Goal: Task Accomplishment & Management: Use online tool/utility

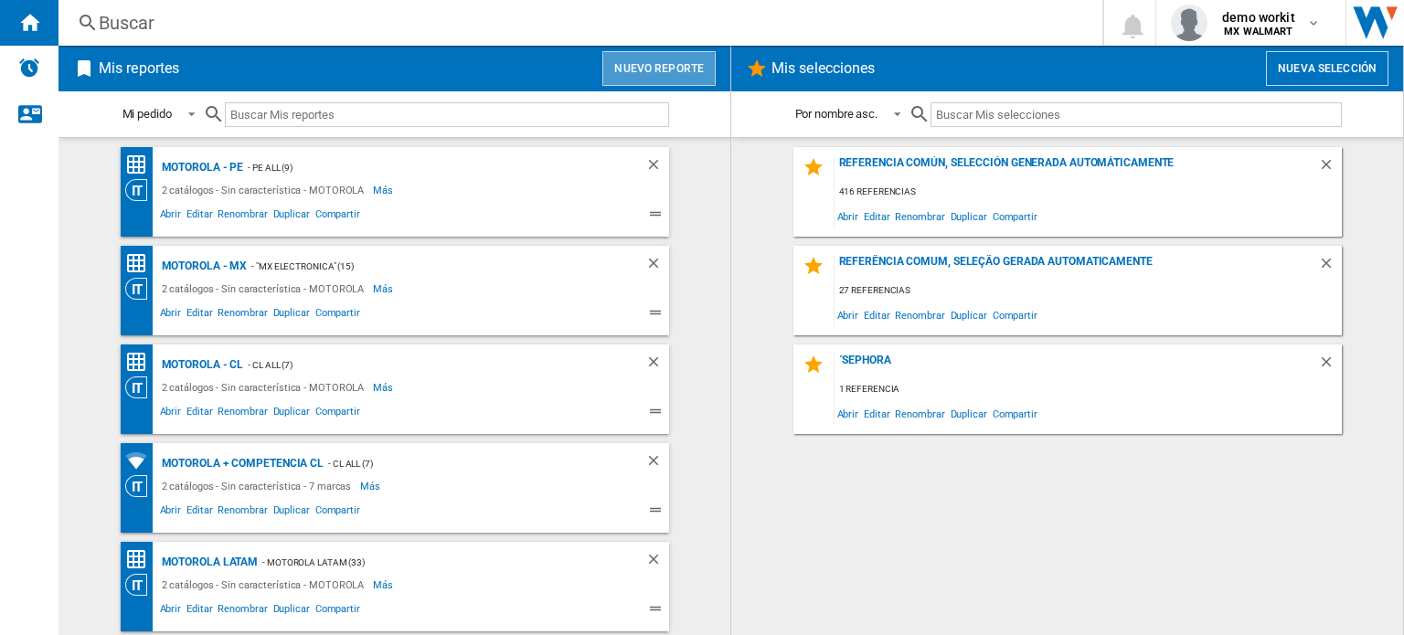
click at [680, 62] on button "Nuevo reporte" at bounding box center [658, 68] width 113 height 35
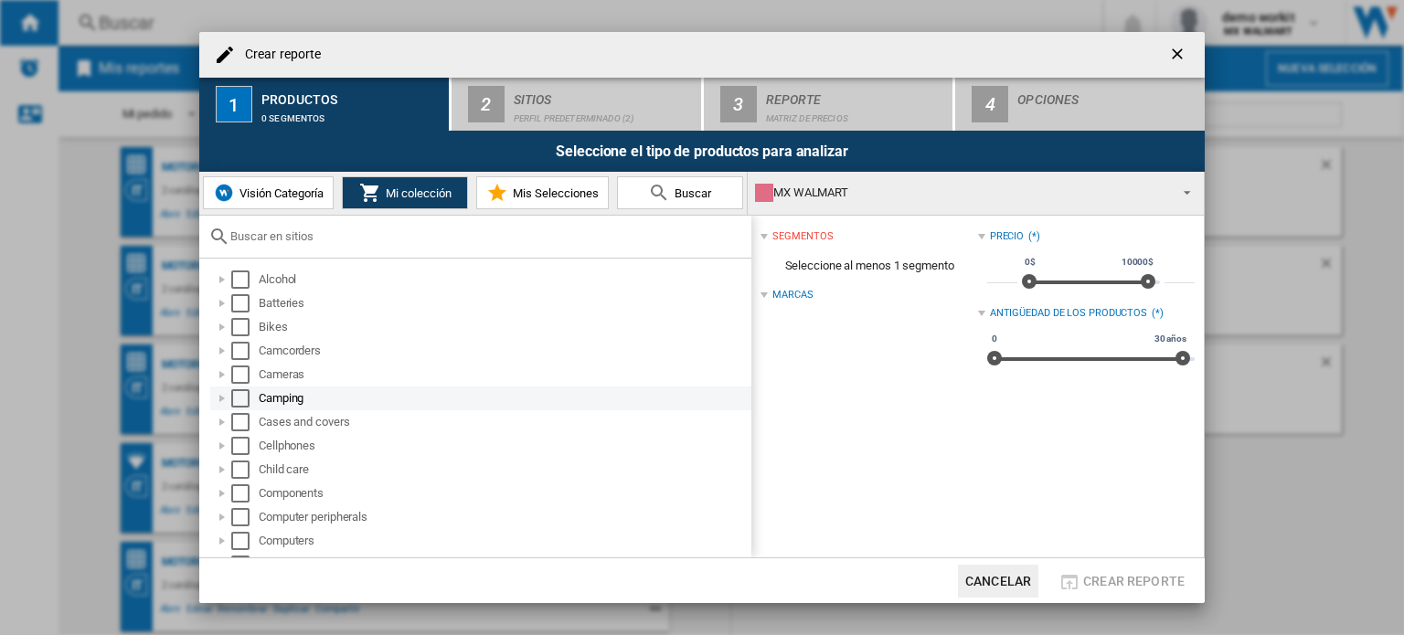
scroll to position [384, 0]
click at [223, 394] on div at bounding box center [222, 395] width 18 height 18
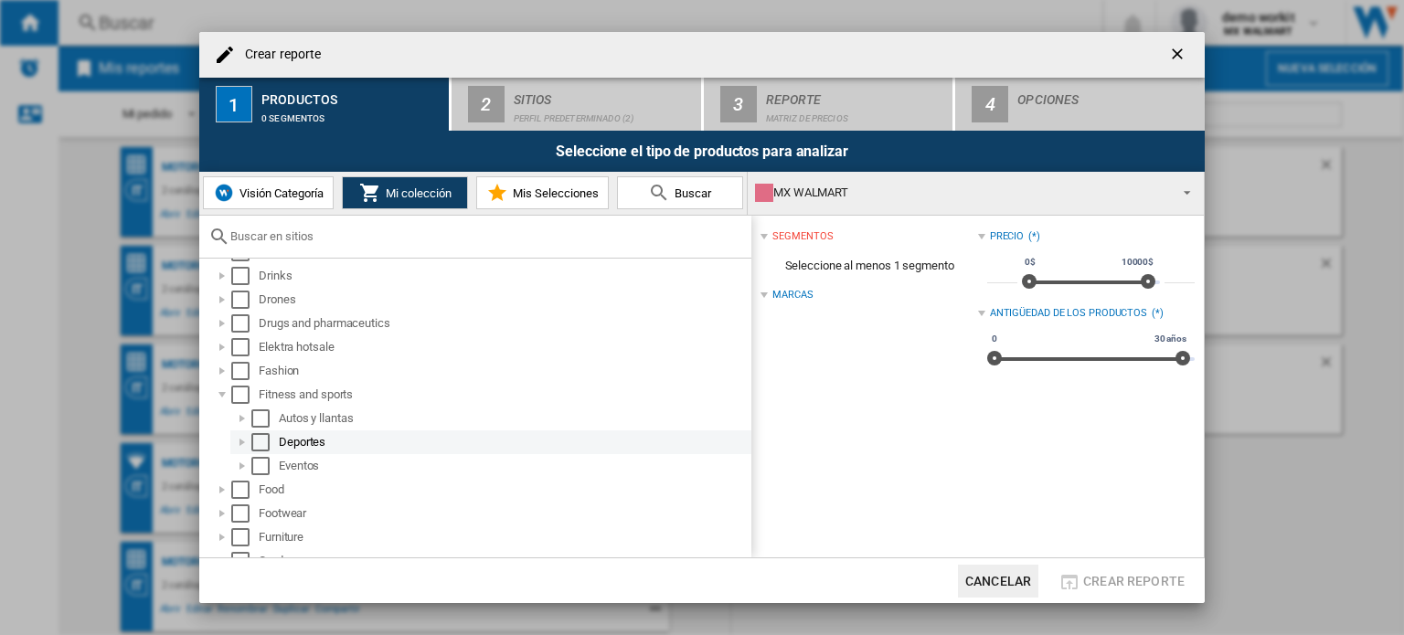
click at [244, 441] on div at bounding box center [242, 442] width 18 height 18
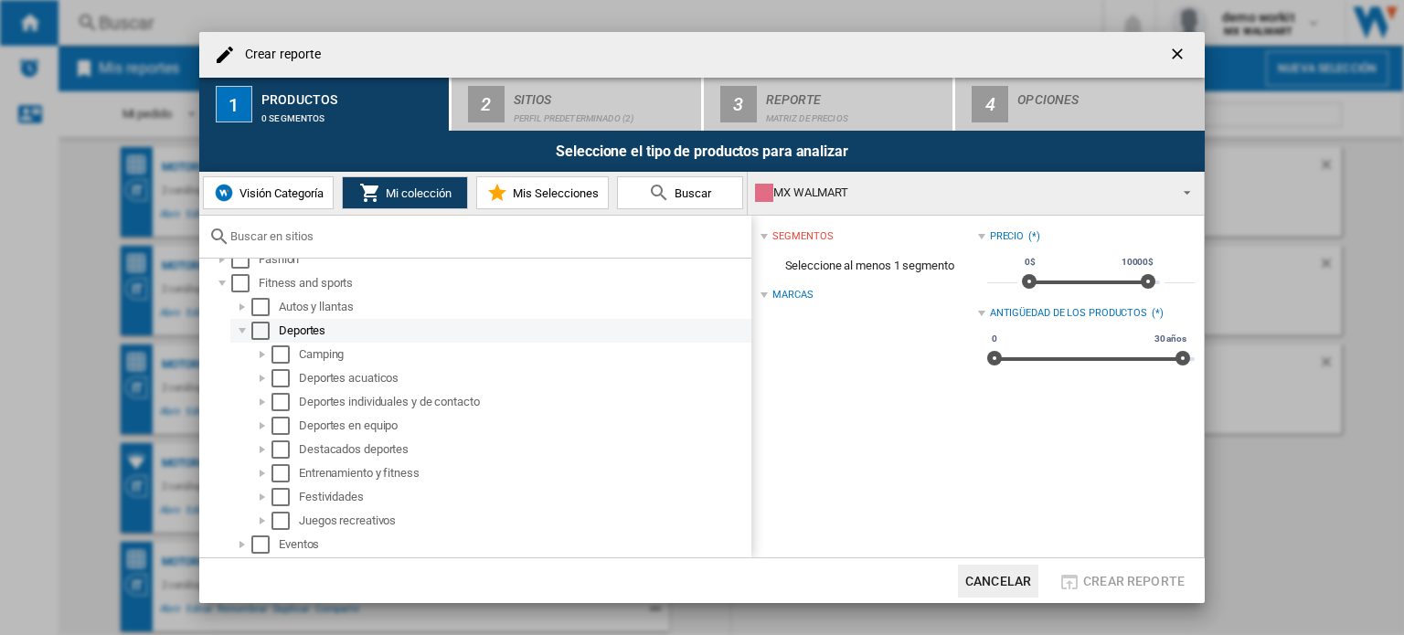
scroll to position [495, 0]
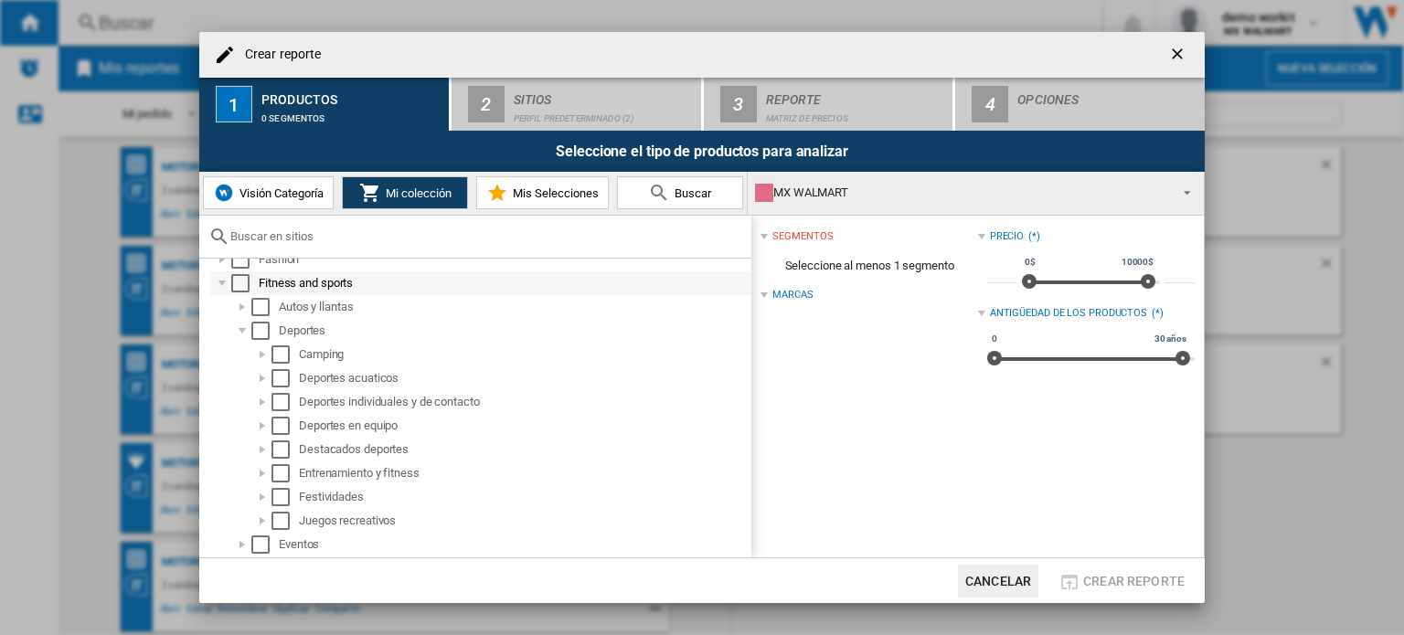
click at [219, 284] on div at bounding box center [222, 283] width 18 height 18
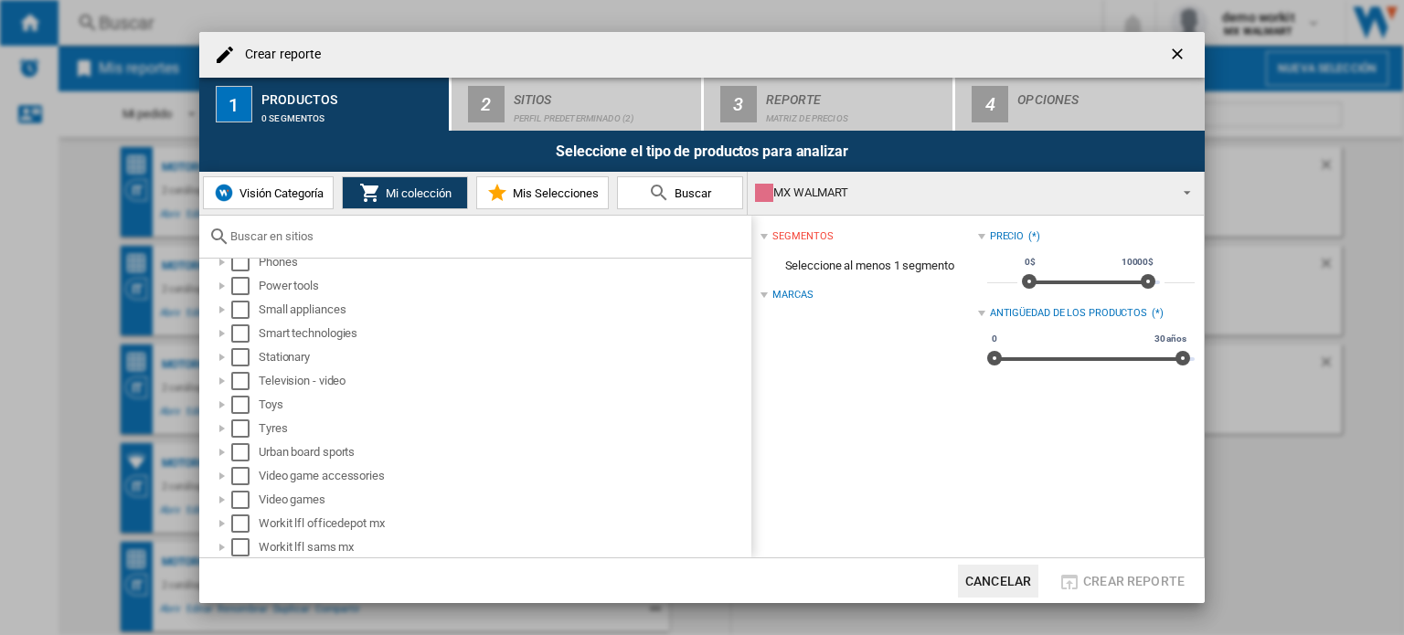
scroll to position [1015, 0]
click at [940, 186] on div "MX WALMART" at bounding box center [961, 193] width 412 height 26
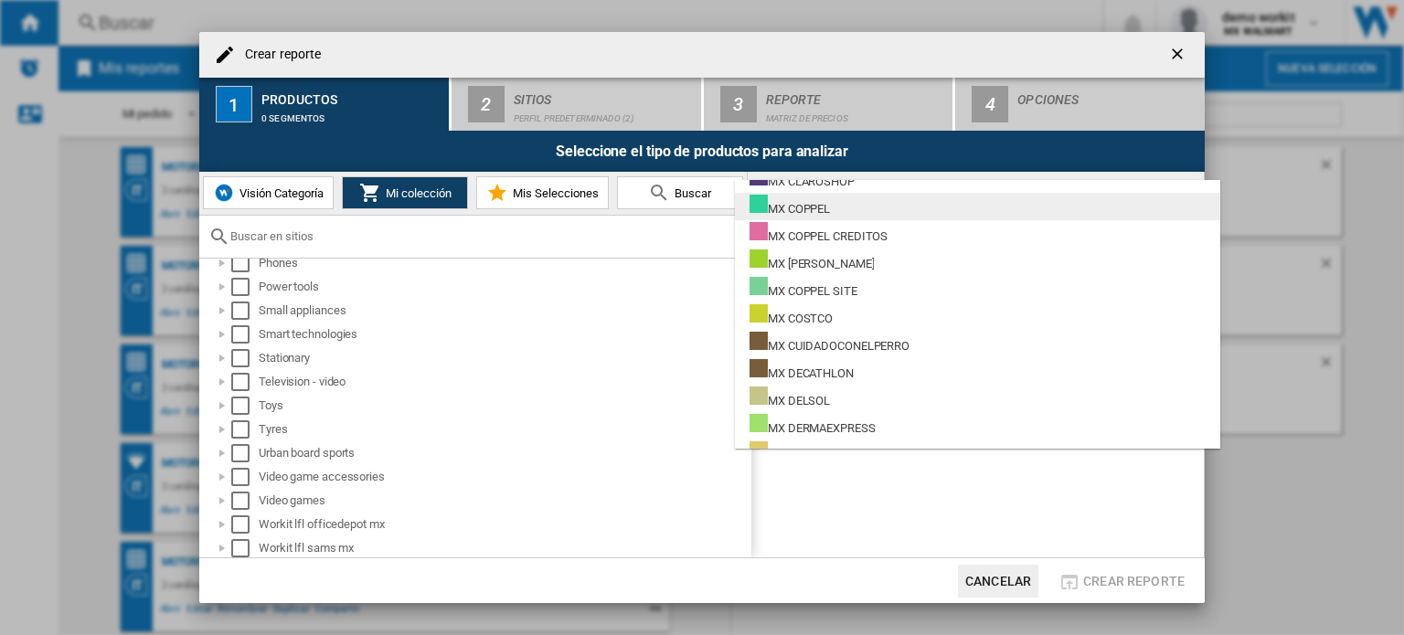
scroll to position [11586, 0]
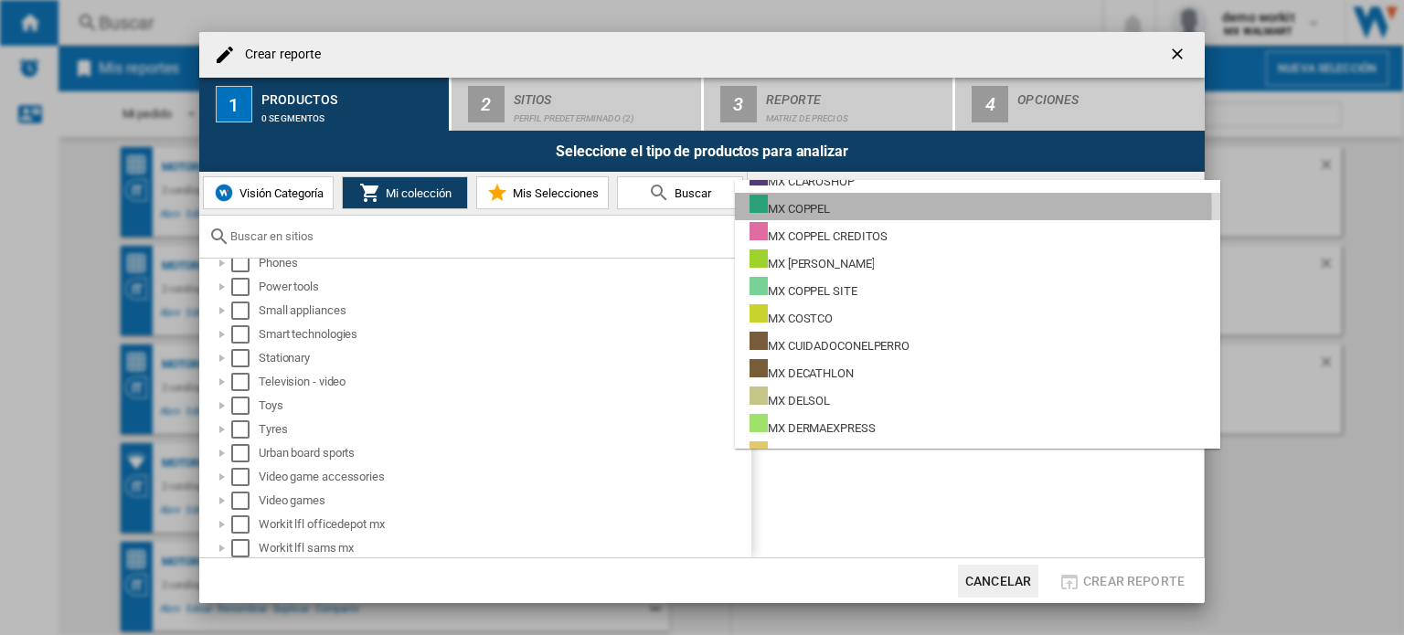
click at [822, 207] on div "MX COPPEL" at bounding box center [789, 206] width 80 height 23
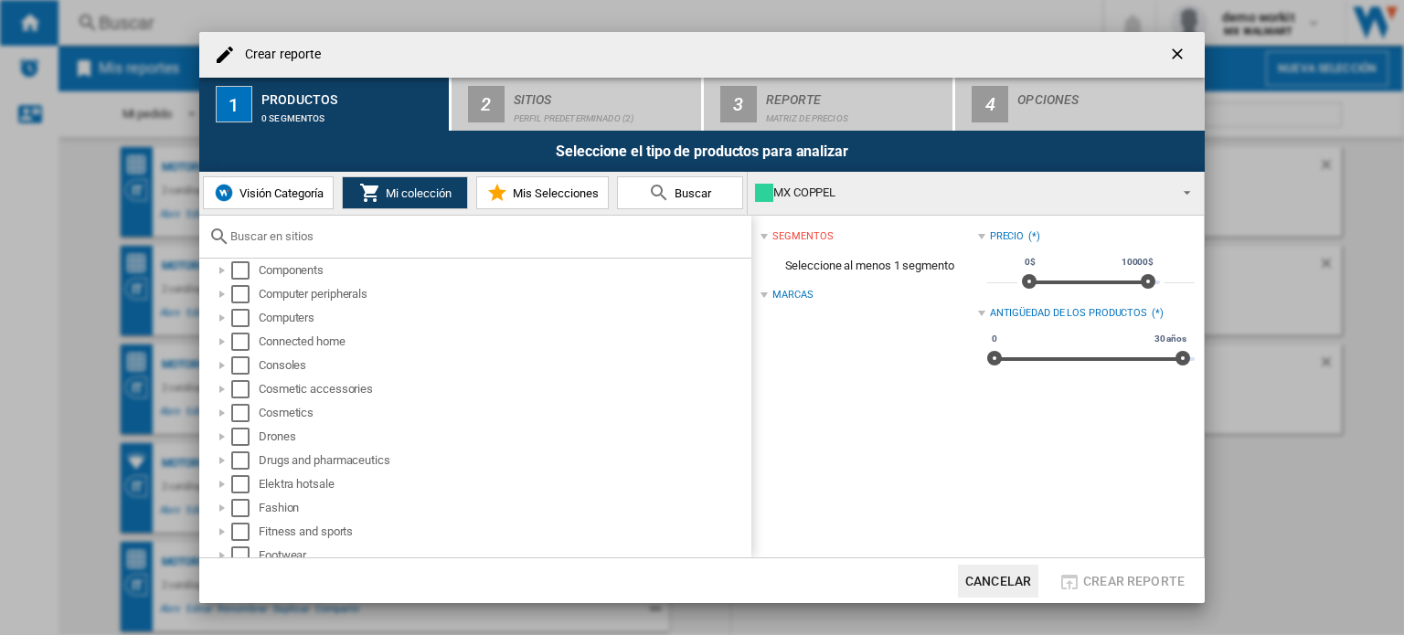
scroll to position [324, 0]
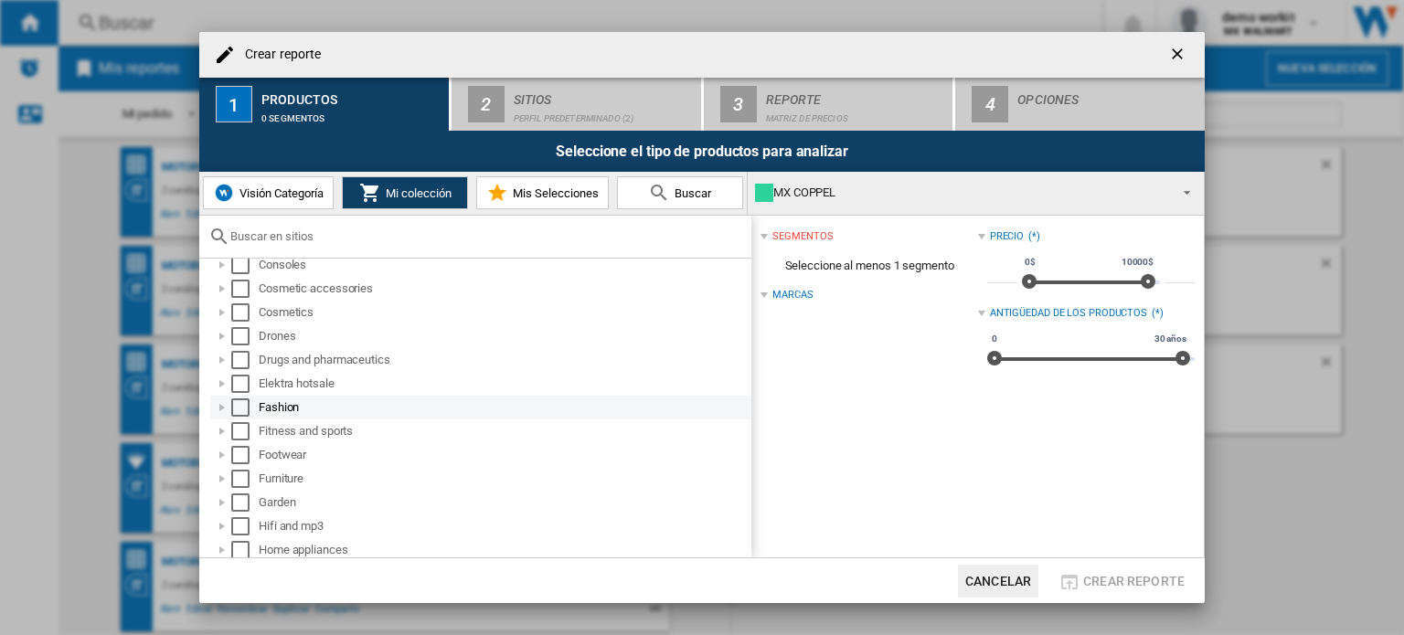
click at [219, 405] on div at bounding box center [222, 408] width 18 height 18
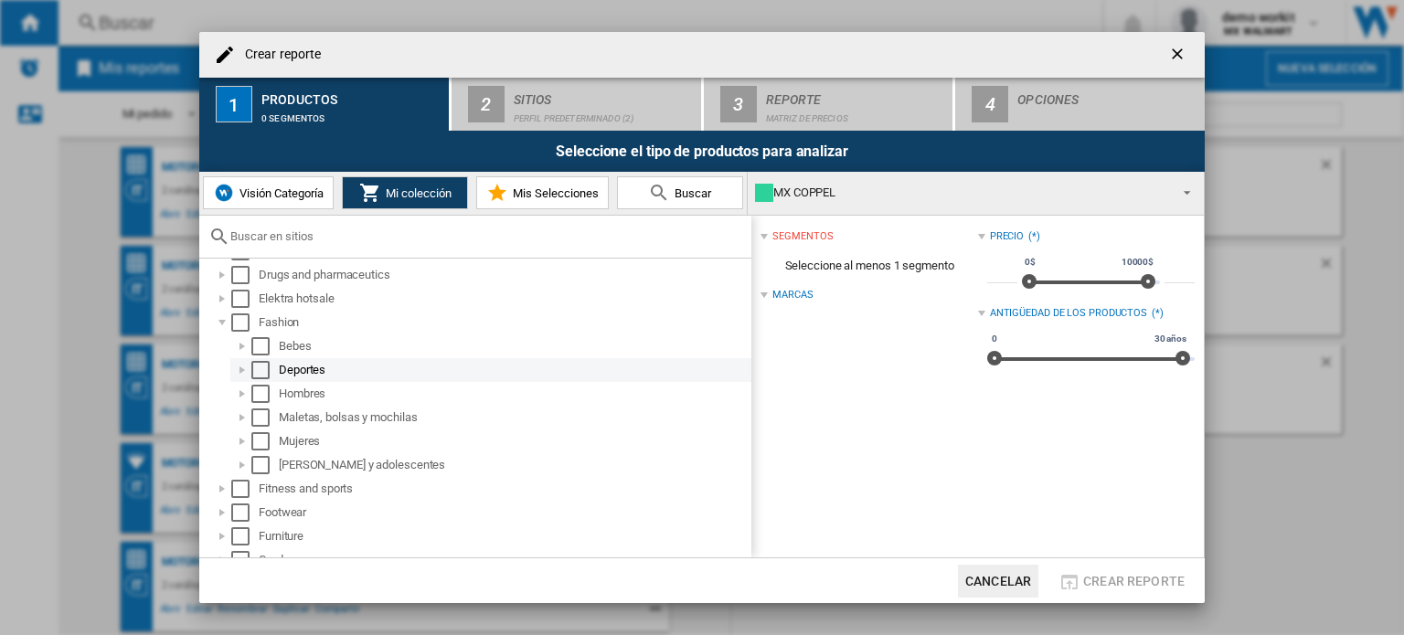
scroll to position [408, 0]
click at [240, 375] on div at bounding box center [242, 371] width 18 height 18
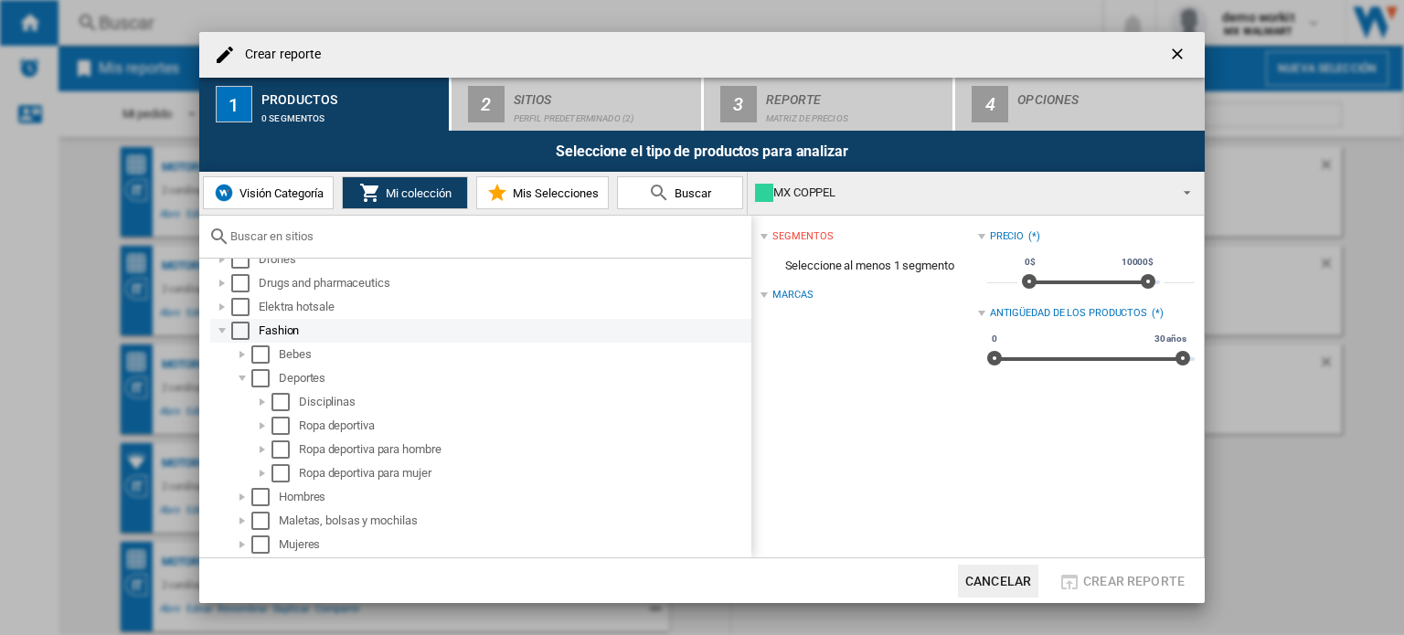
scroll to position [399, 0]
click at [237, 335] on div "Select" at bounding box center [240, 333] width 18 height 18
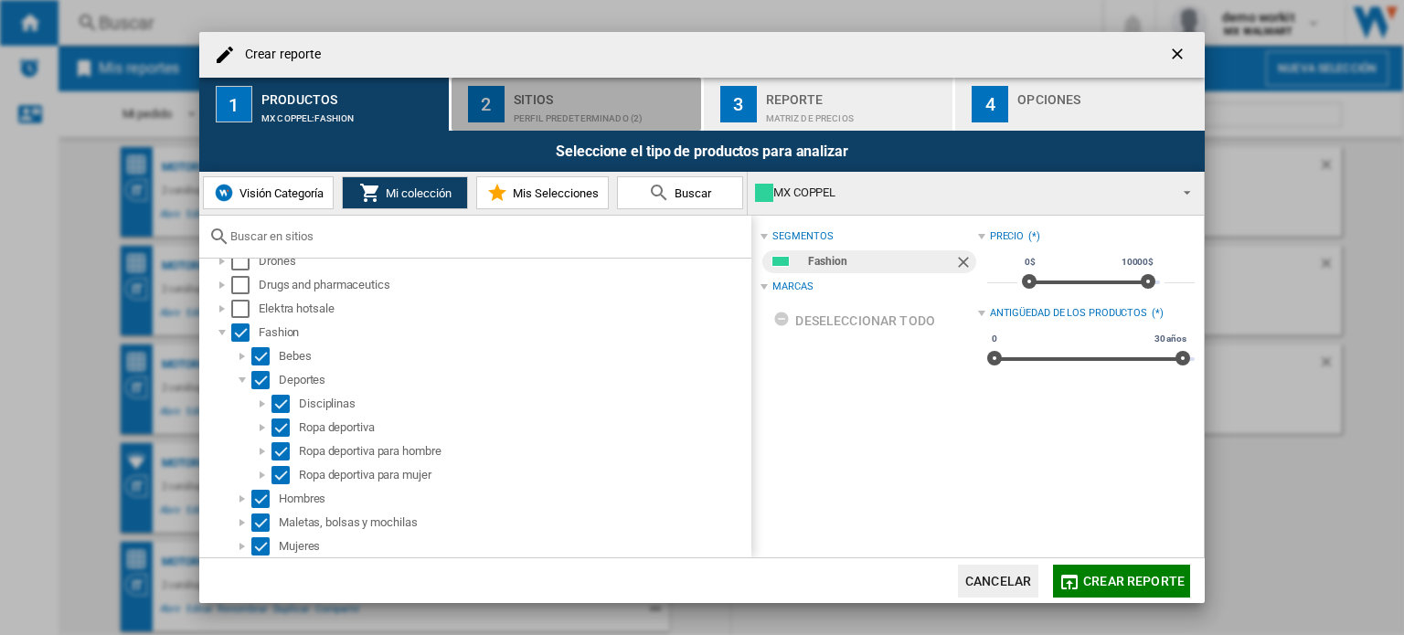
click at [577, 109] on div "Perfil predeterminado (2)" at bounding box center [604, 113] width 180 height 19
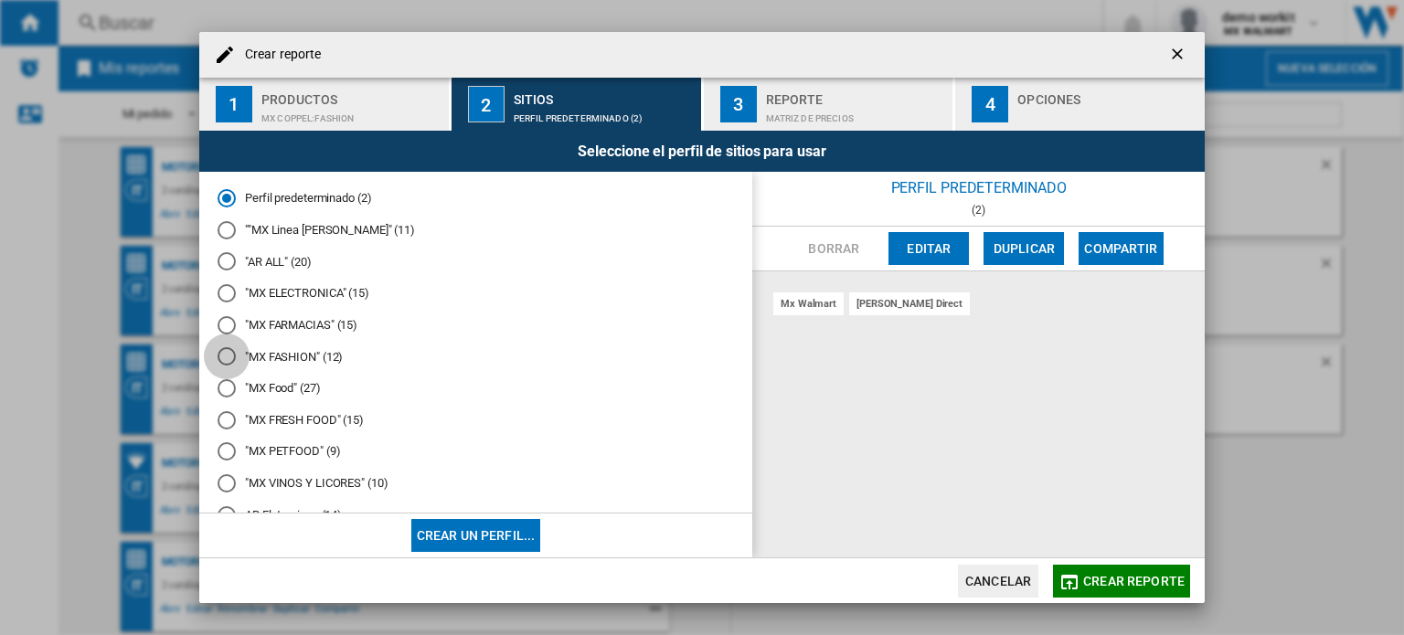
click at [223, 357] on div at bounding box center [227, 356] width 18 height 18
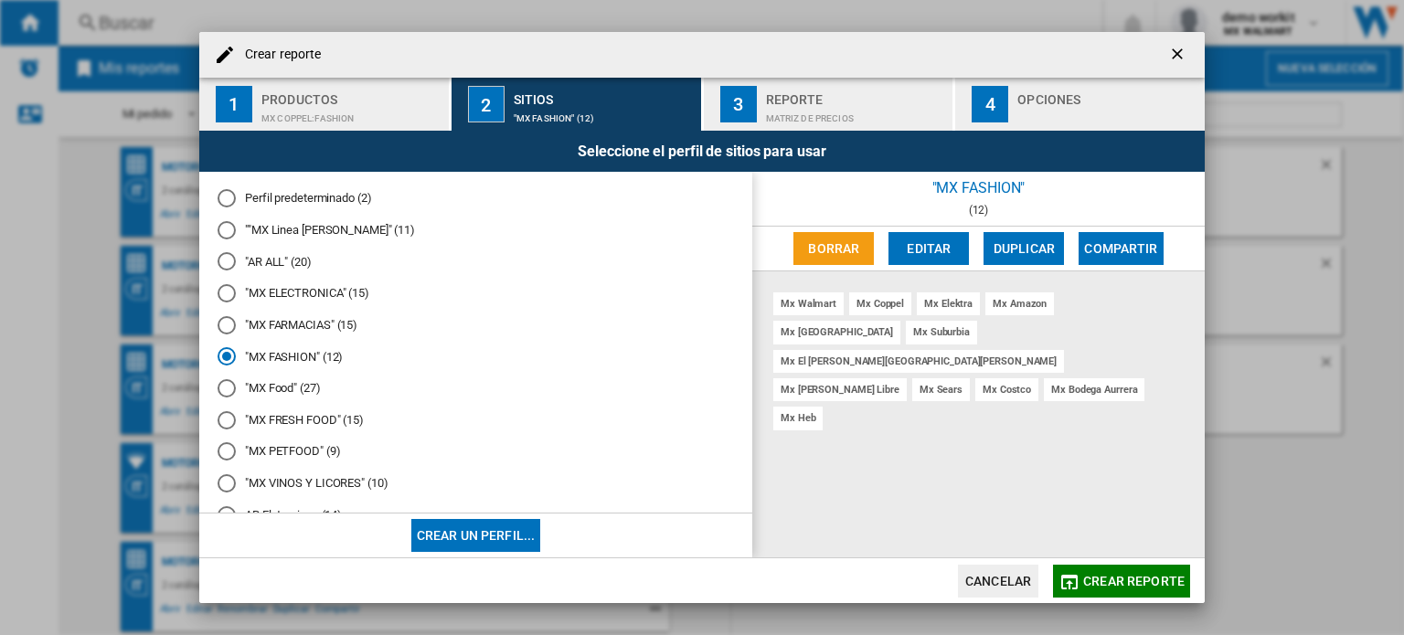
click at [1111, 572] on button "Crear reporte" at bounding box center [1121, 581] width 137 height 33
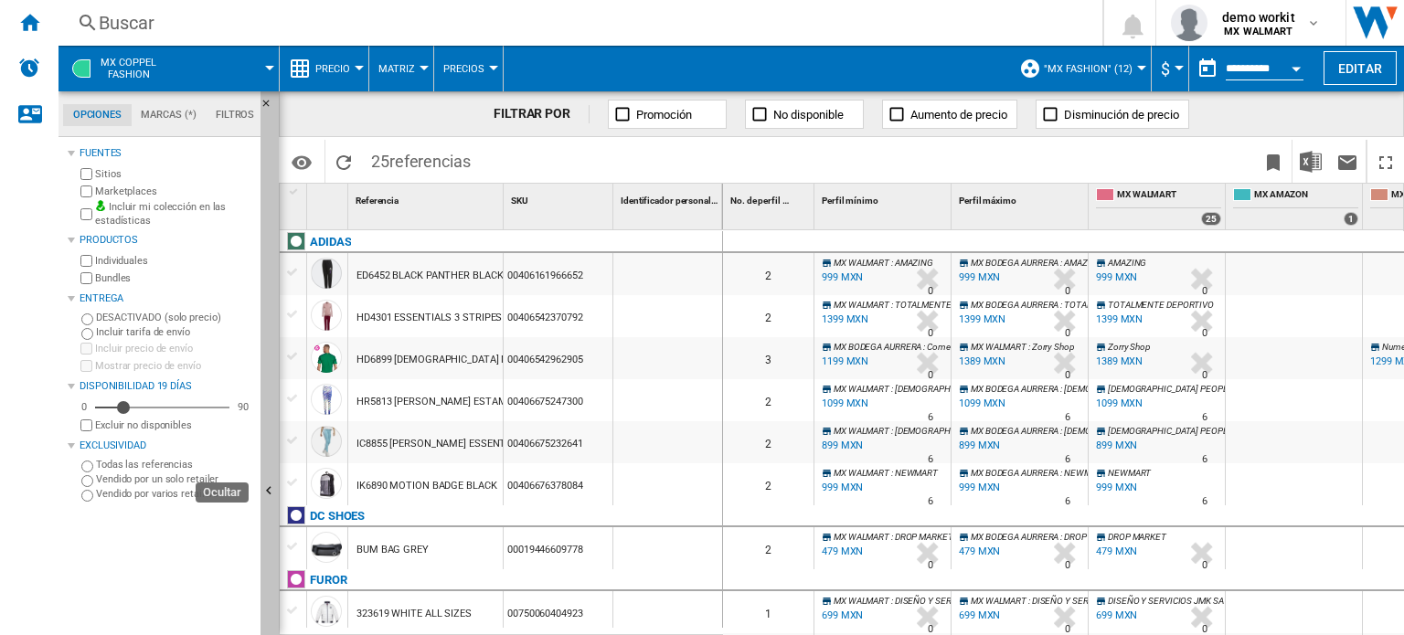
click at [264, 445] on button "Ocultar" at bounding box center [269, 492] width 18 height 802
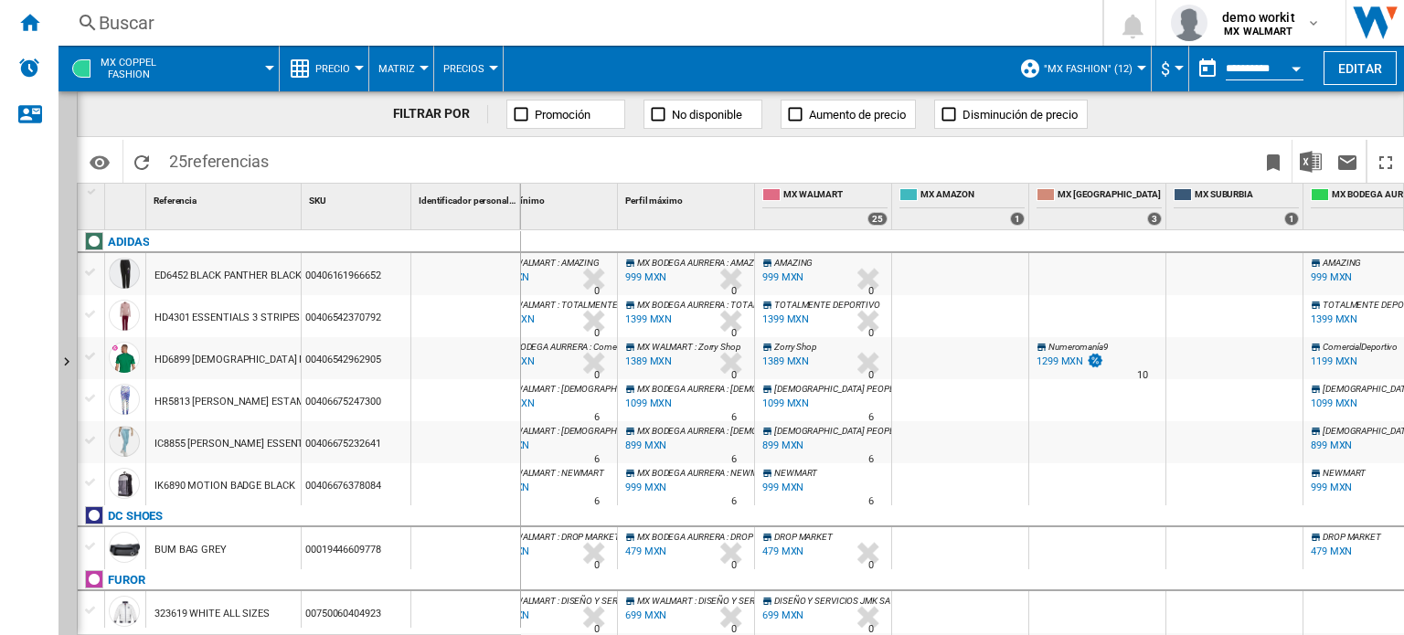
scroll to position [0, 175]
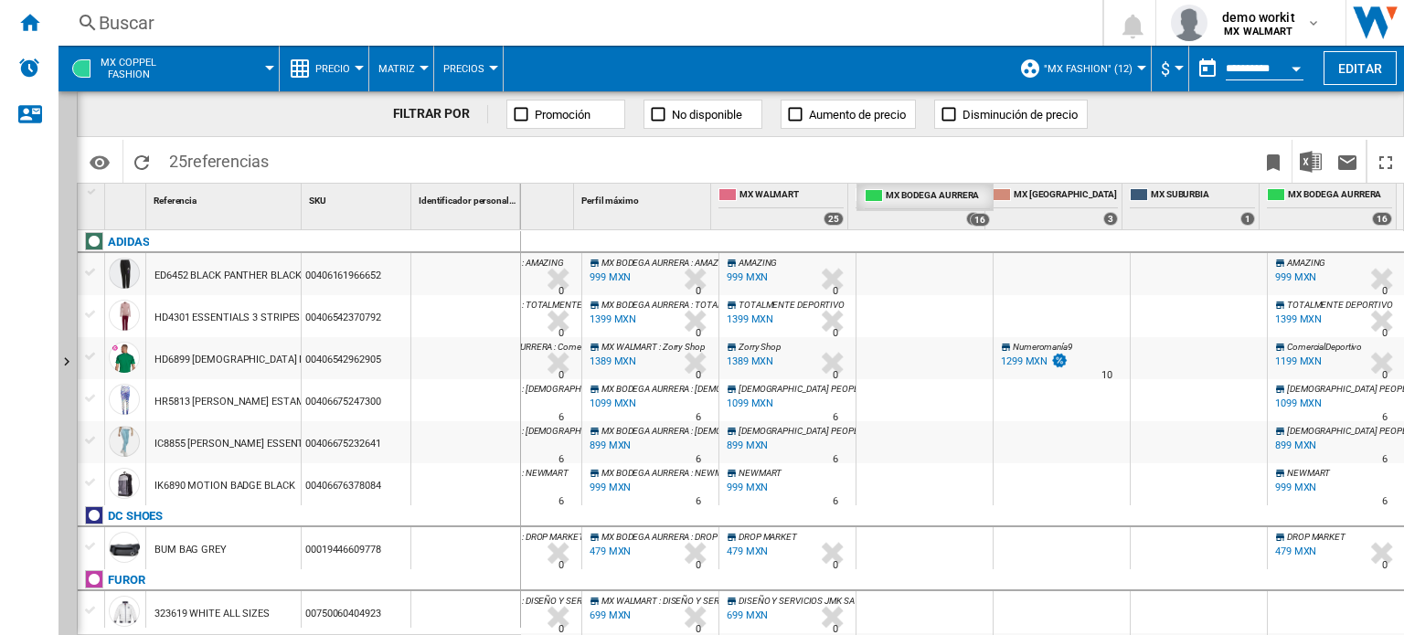
drag, startPoint x: 1316, startPoint y: 195, endPoint x: 913, endPoint y: 172, distance: 403.7
click at [913, 172] on div "FILTRAR POR Promoción No disponible Aumento de precio Disminución de precio Ide…" at bounding box center [740, 363] width 1327 height 544
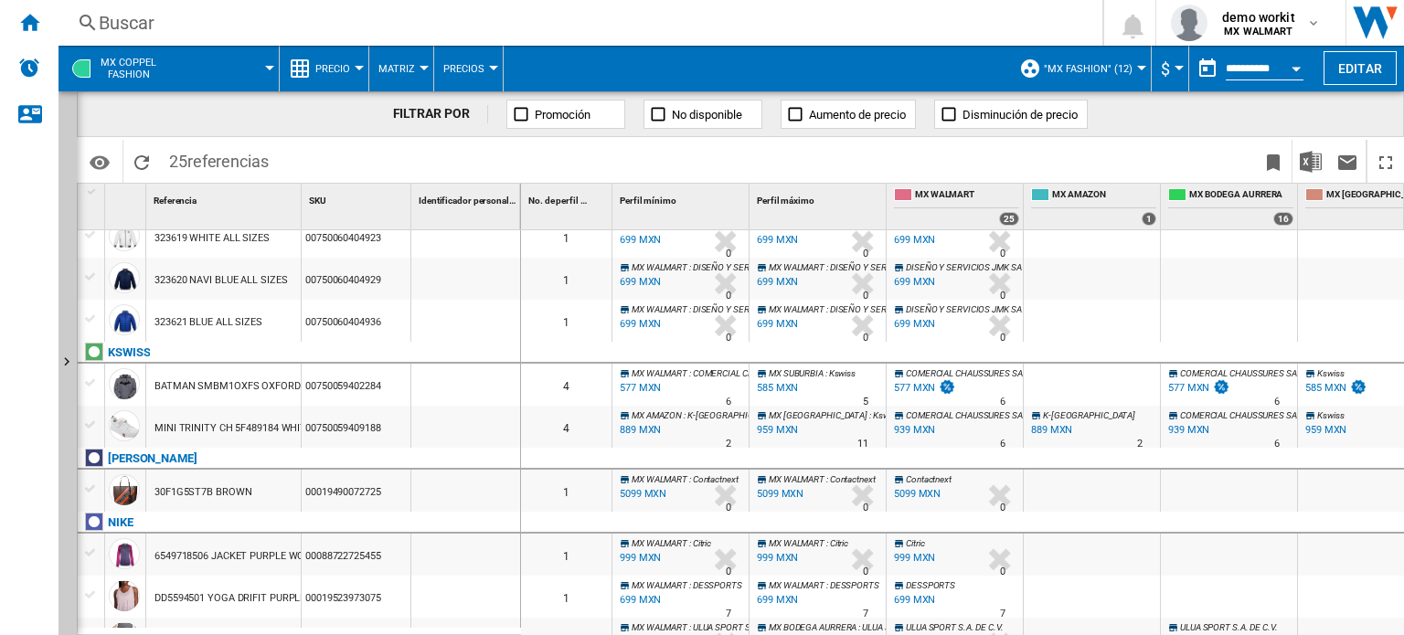
scroll to position [404, 0]
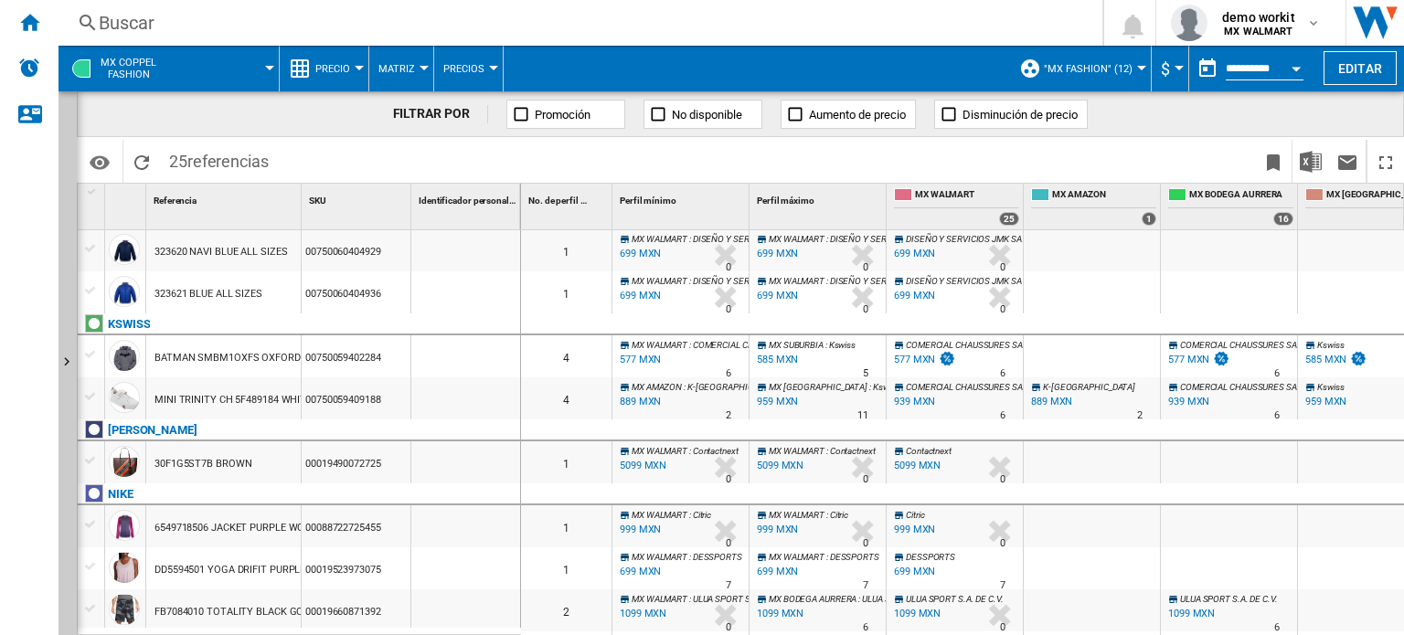
click at [354, 69] on button "Precio" at bounding box center [337, 69] width 44 height 46
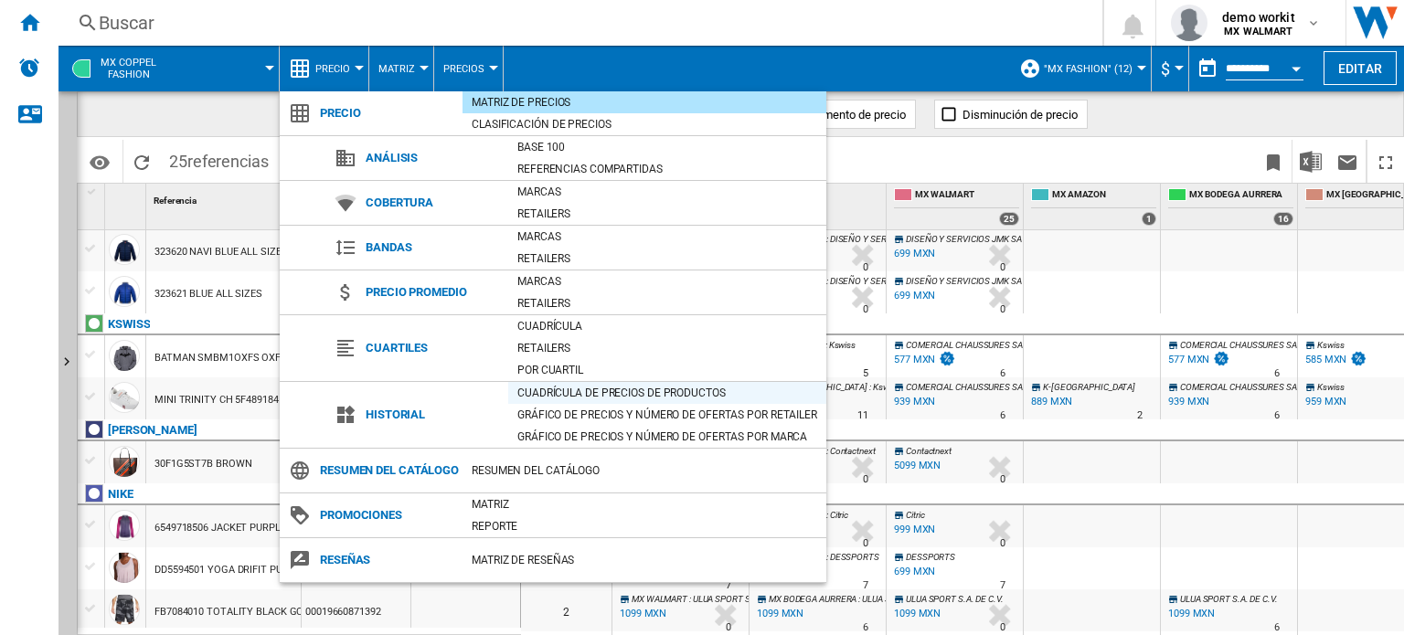
click at [547, 391] on div "Cuadrícula de precios de productos" at bounding box center [667, 393] width 318 height 18
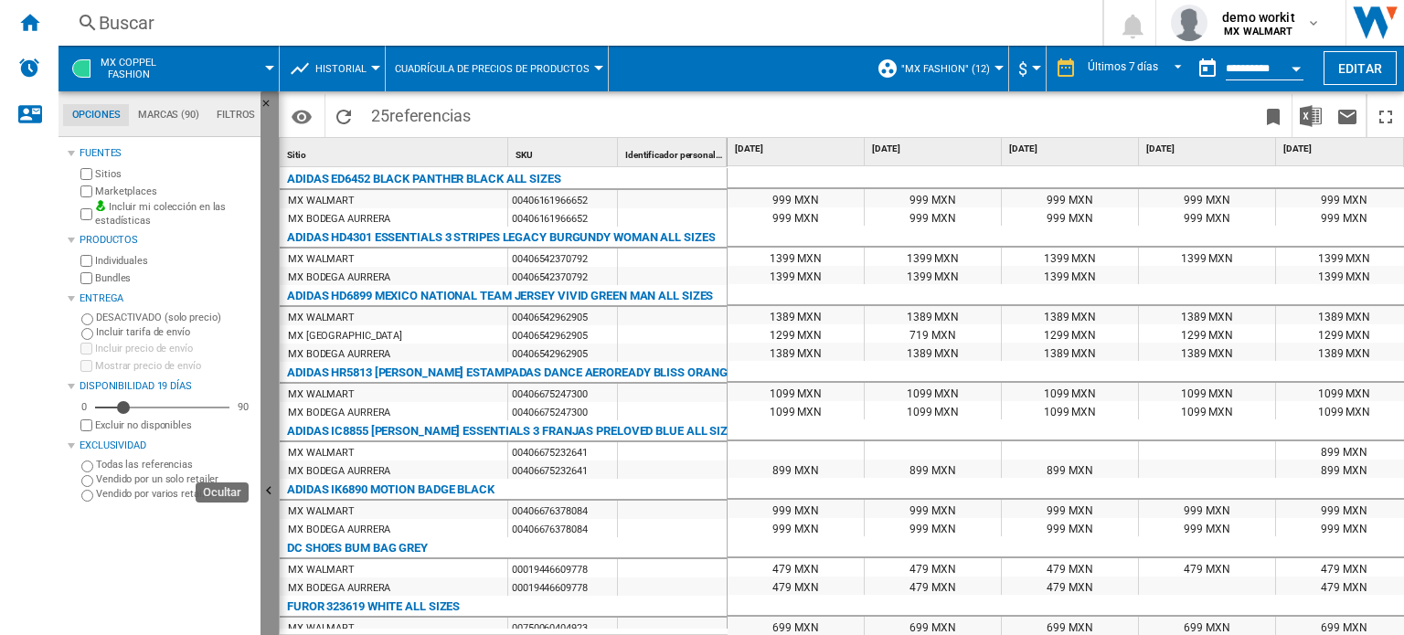
click at [267, 379] on button "Ocultar" at bounding box center [269, 492] width 18 height 802
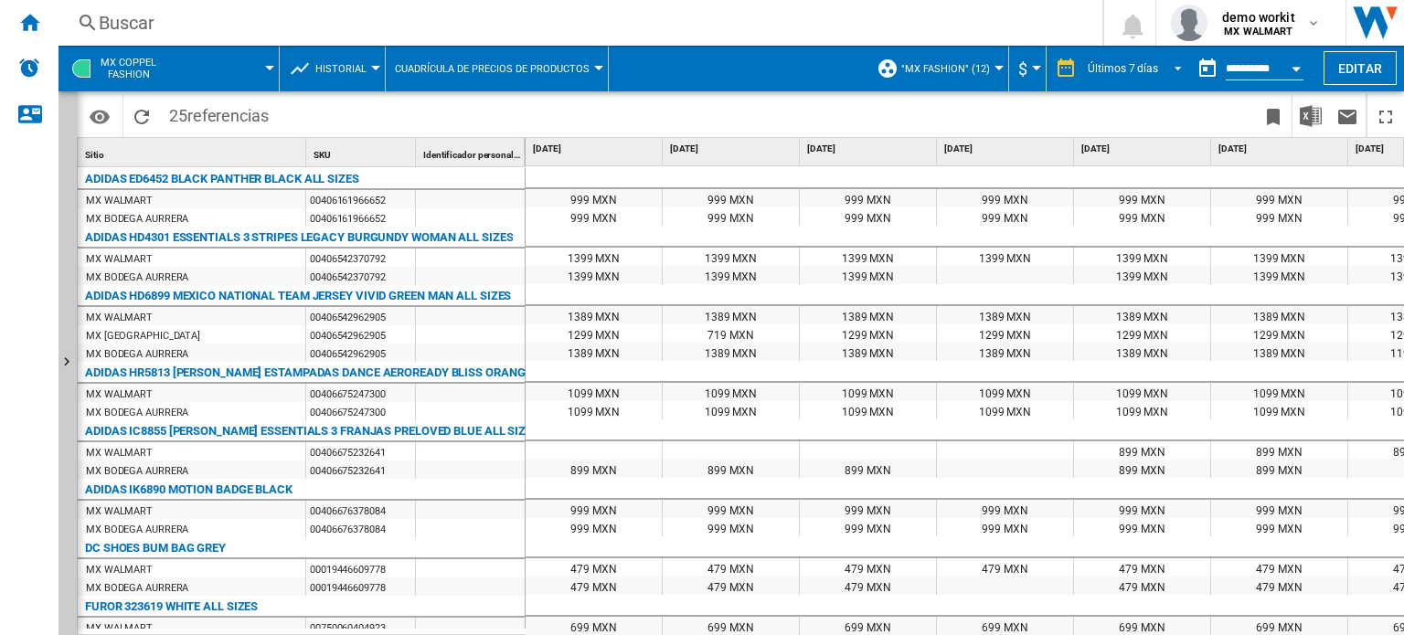
click at [1173, 68] on span "REPORTS.WIZARD.STEPS.REPORT.STEPS.REPORT_OPTIONS.PERIOD: Últimos 7 días" at bounding box center [1173, 66] width 22 height 16
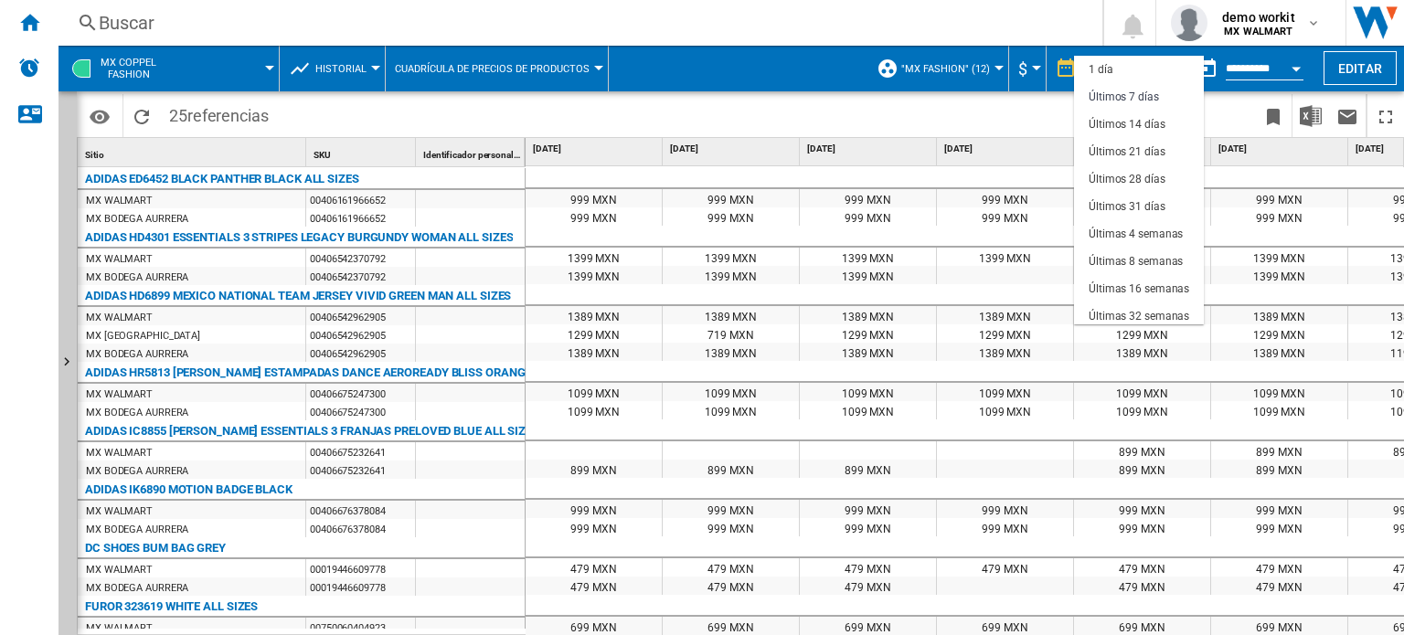
click at [1011, 105] on md-backdrop at bounding box center [702, 317] width 1404 height 635
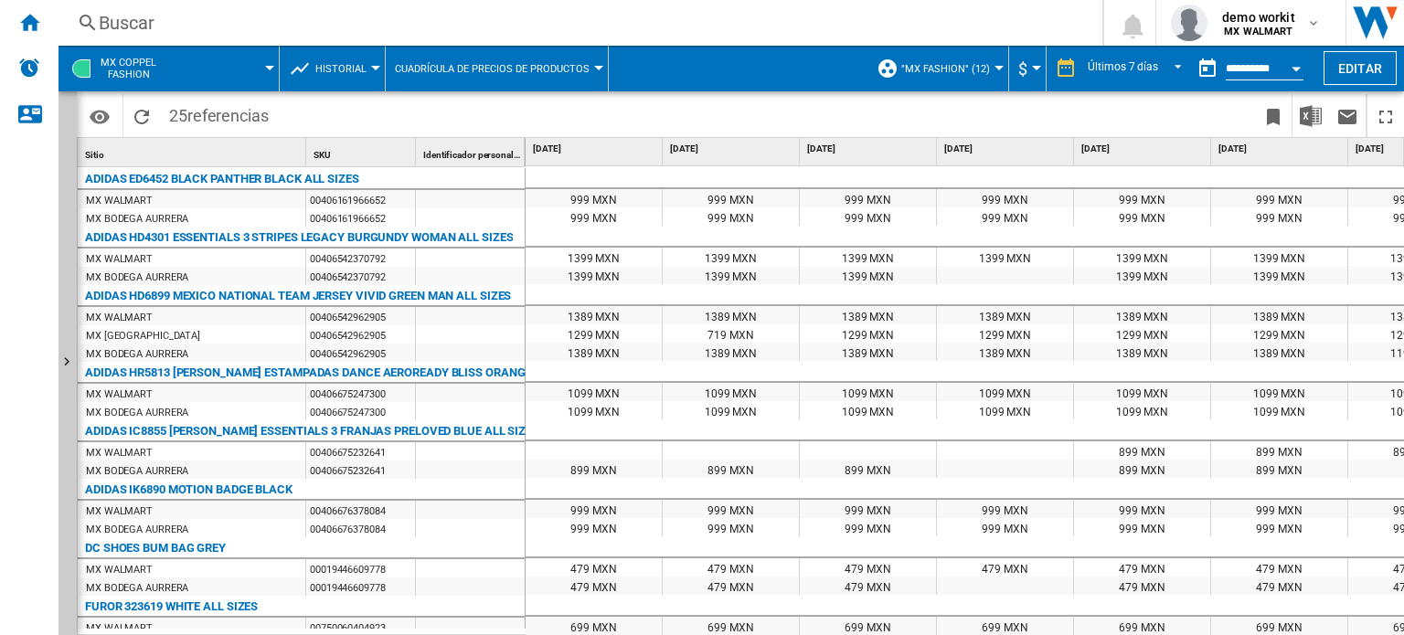
click at [377, 70] on md-menu "Historial Precio Matriz de precios Clasificación de precios Análisis Base 100 R…" at bounding box center [333, 69] width 106 height 46
click at [373, 67] on div at bounding box center [375, 68] width 9 height 5
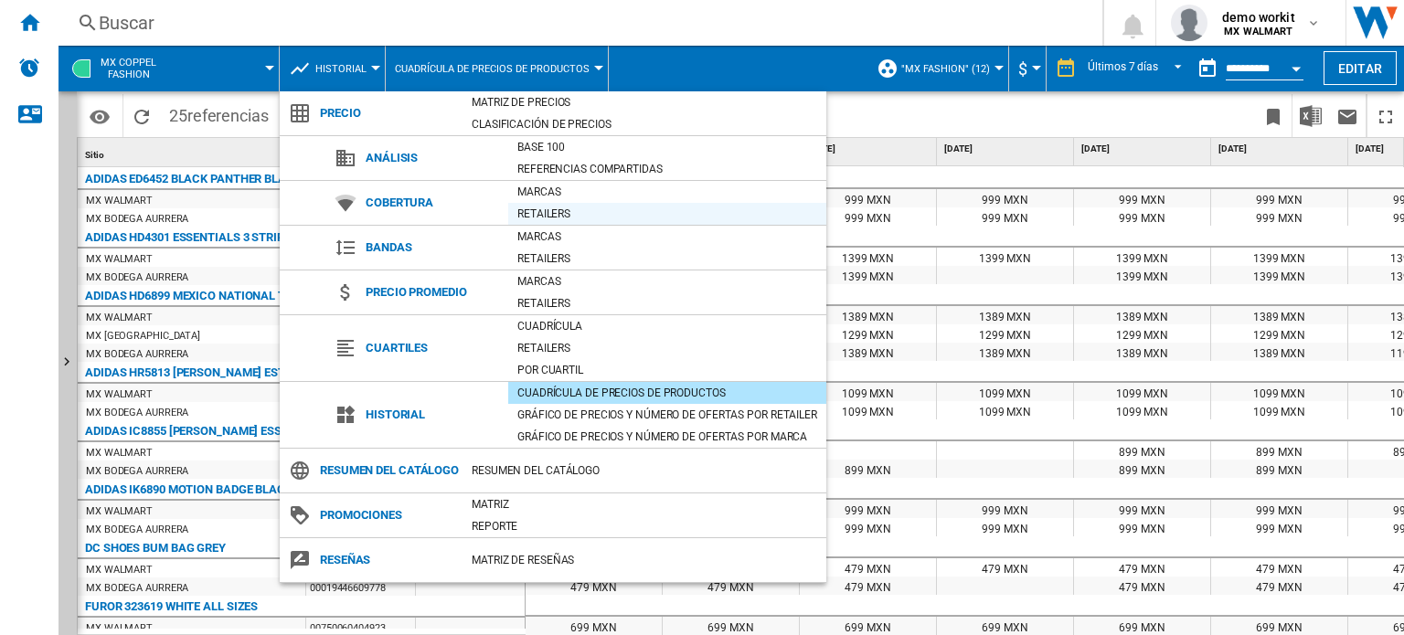
click at [544, 207] on div "Retailers" at bounding box center [667, 214] width 318 height 18
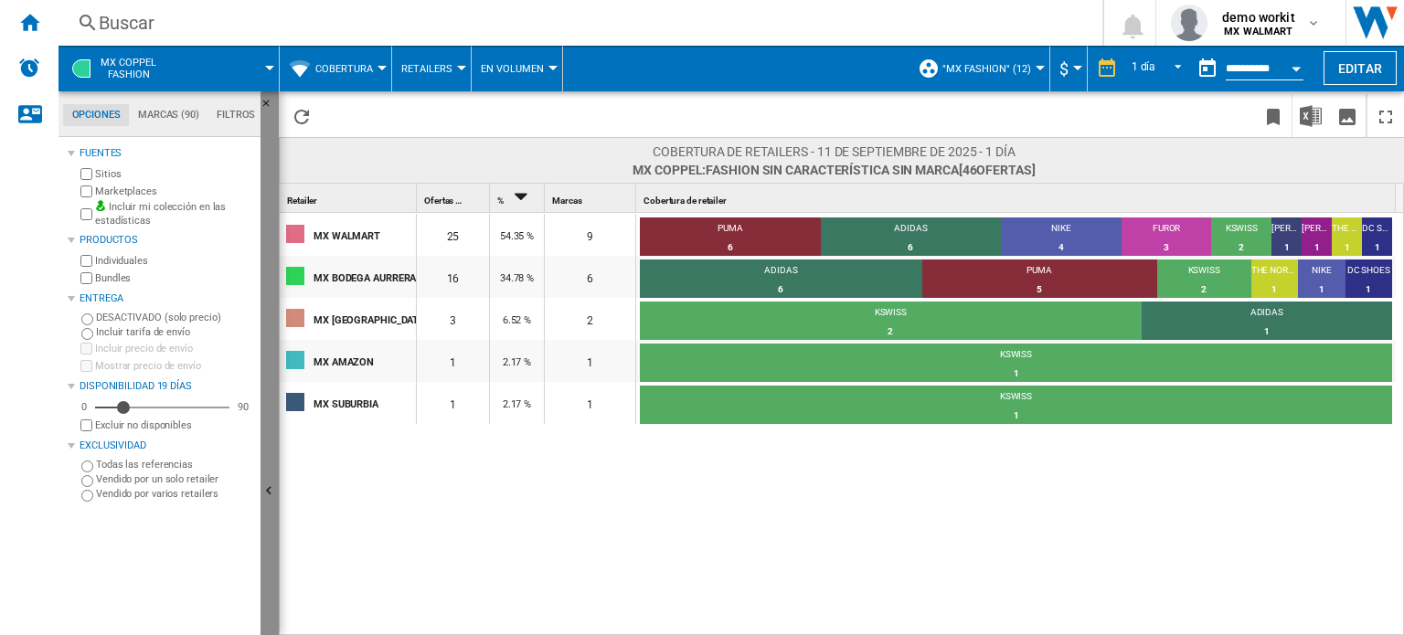
click at [270, 346] on button "Ocultar" at bounding box center [269, 492] width 18 height 802
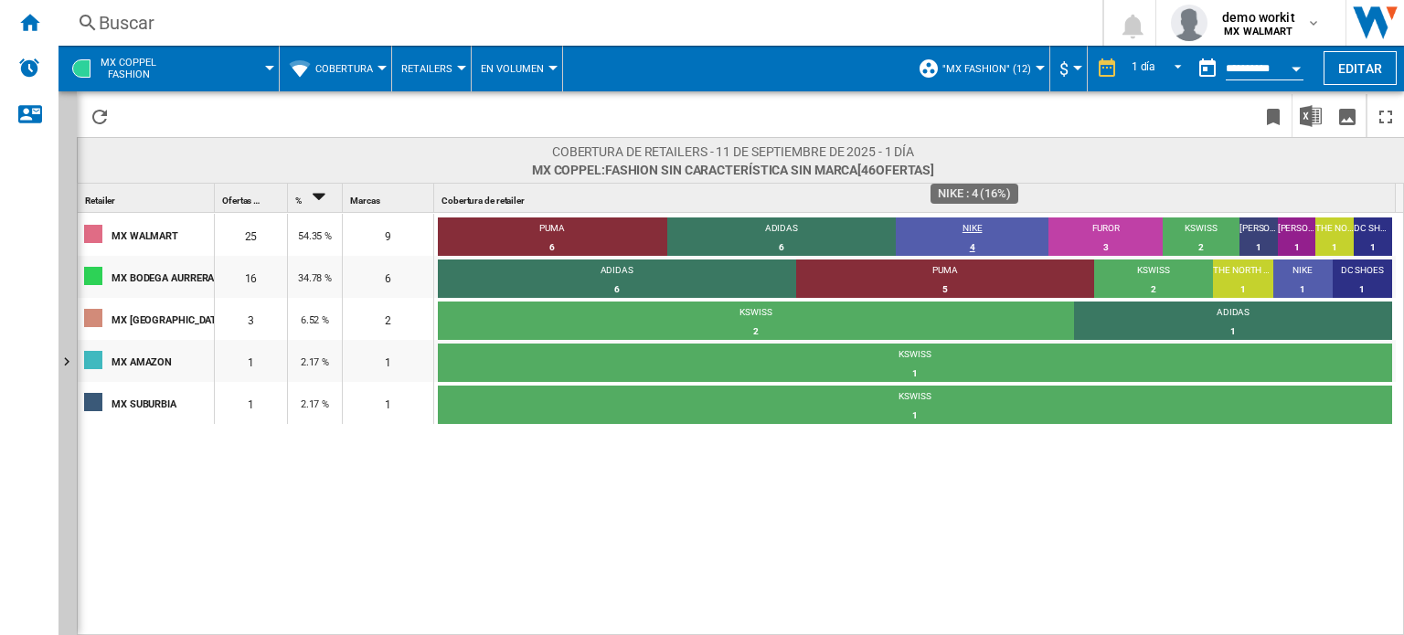
click at [975, 227] on div "NIKE" at bounding box center [972, 230] width 153 height 16
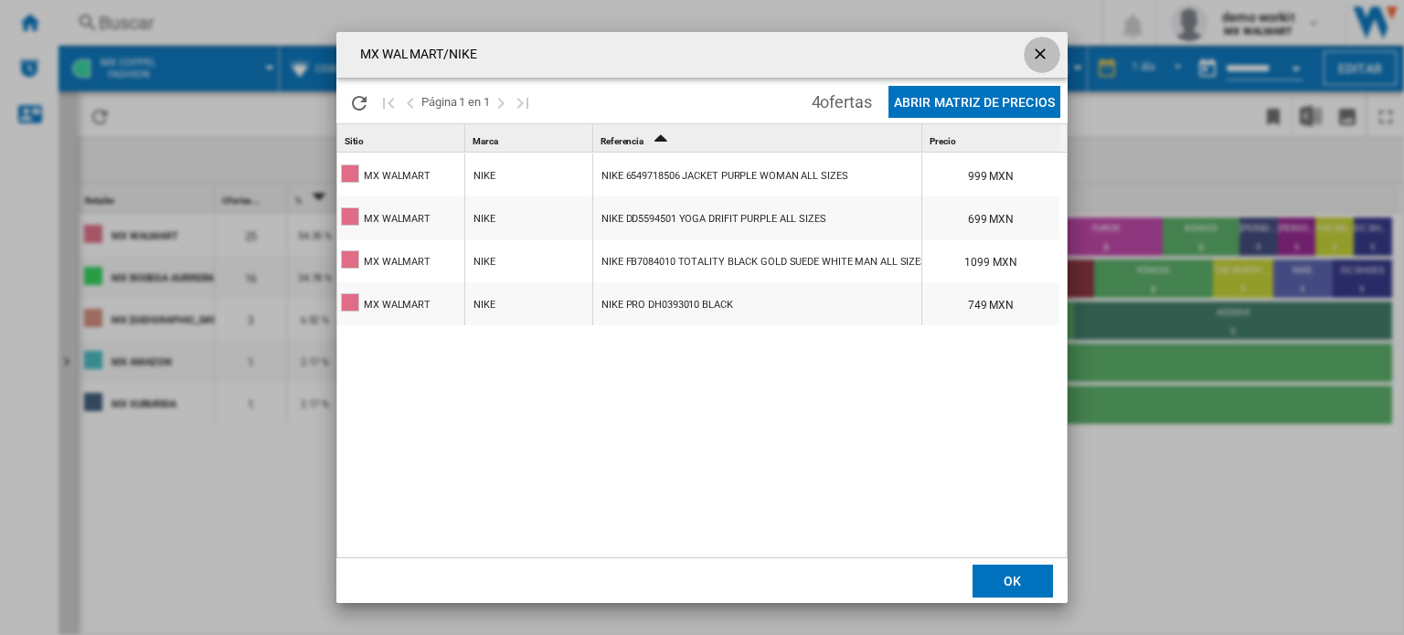
click at [1035, 50] on ng-md-icon "getI18NText('BUTTONS.CLOSE_DIALOG')" at bounding box center [1042, 56] width 22 height 22
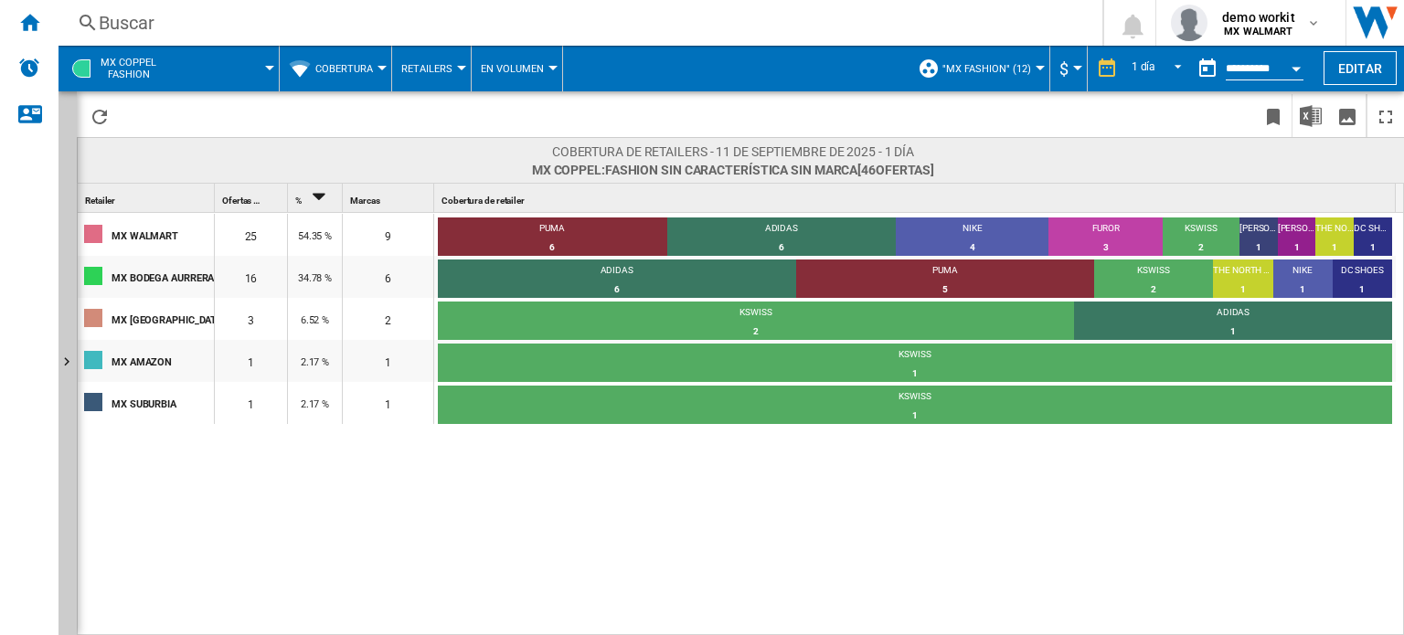
click at [379, 69] on div at bounding box center [381, 68] width 9 height 5
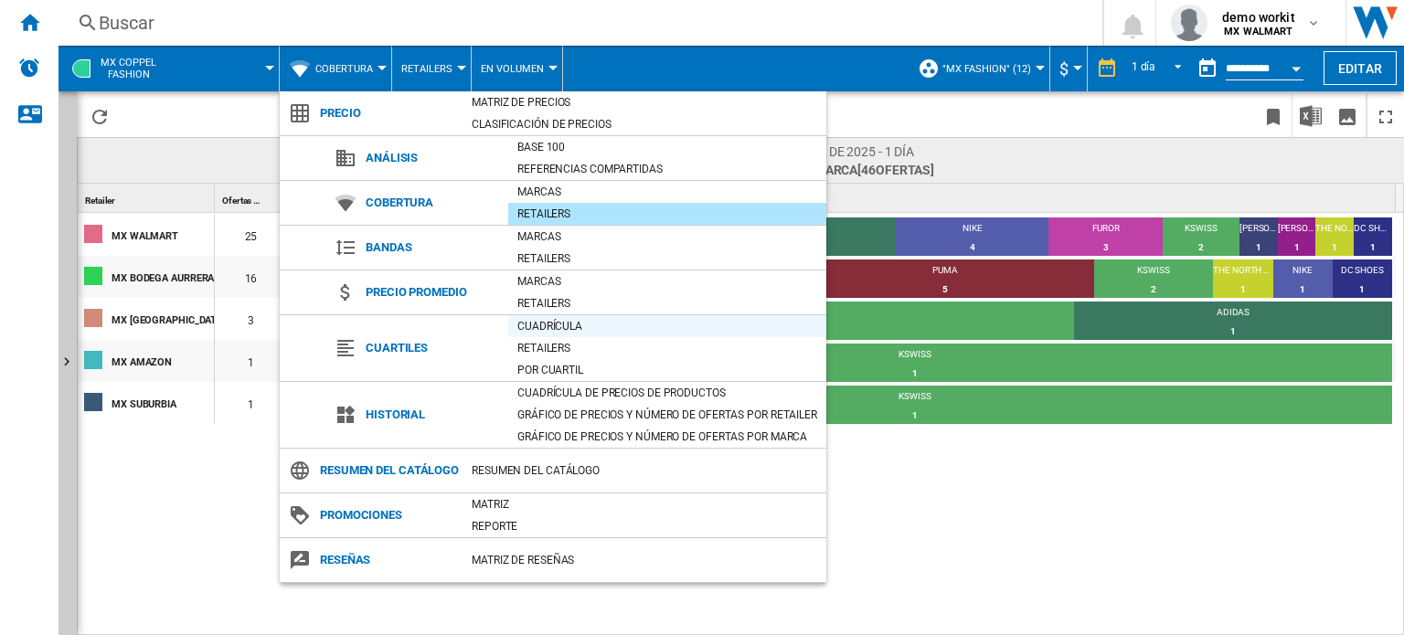
click at [543, 324] on div "Cuadrícula" at bounding box center [667, 326] width 318 height 18
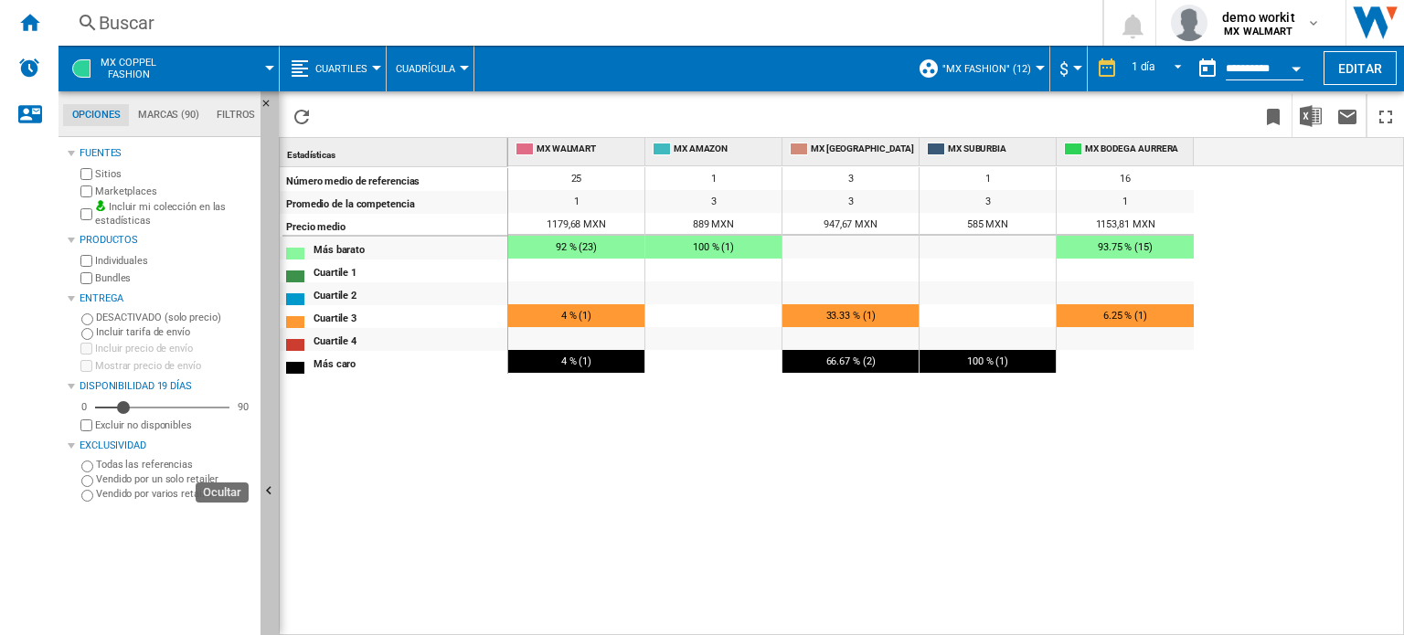
click at [274, 414] on button "Ocultar" at bounding box center [269, 492] width 18 height 802
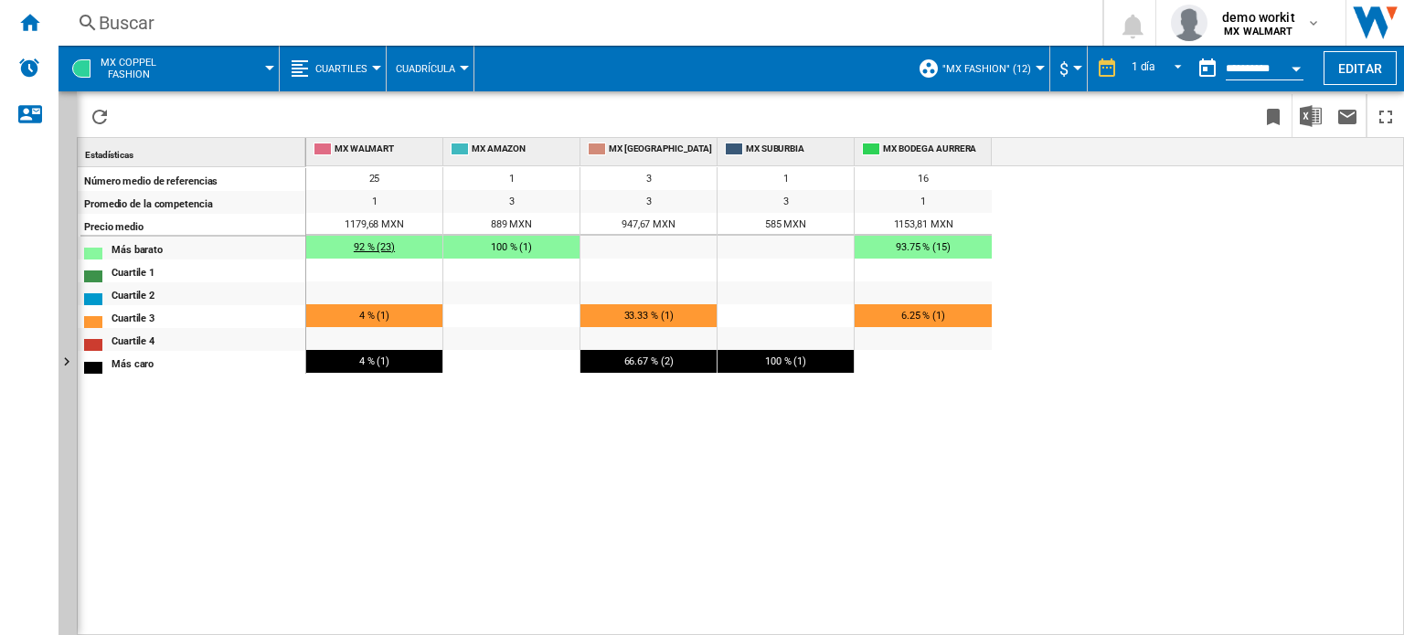
click at [384, 244] on span "92 % (23)" at bounding box center [374, 247] width 41 height 12
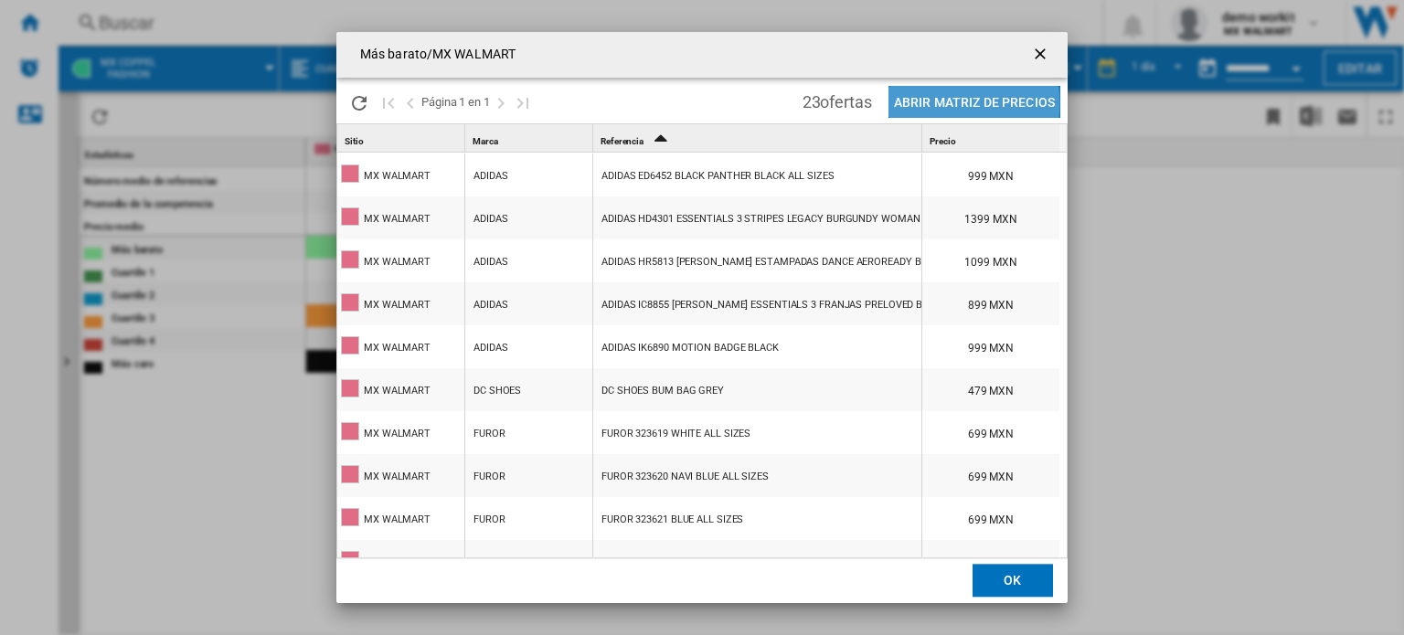
click at [961, 102] on button "Abrir Matriz de precios" at bounding box center [974, 102] width 172 height 32
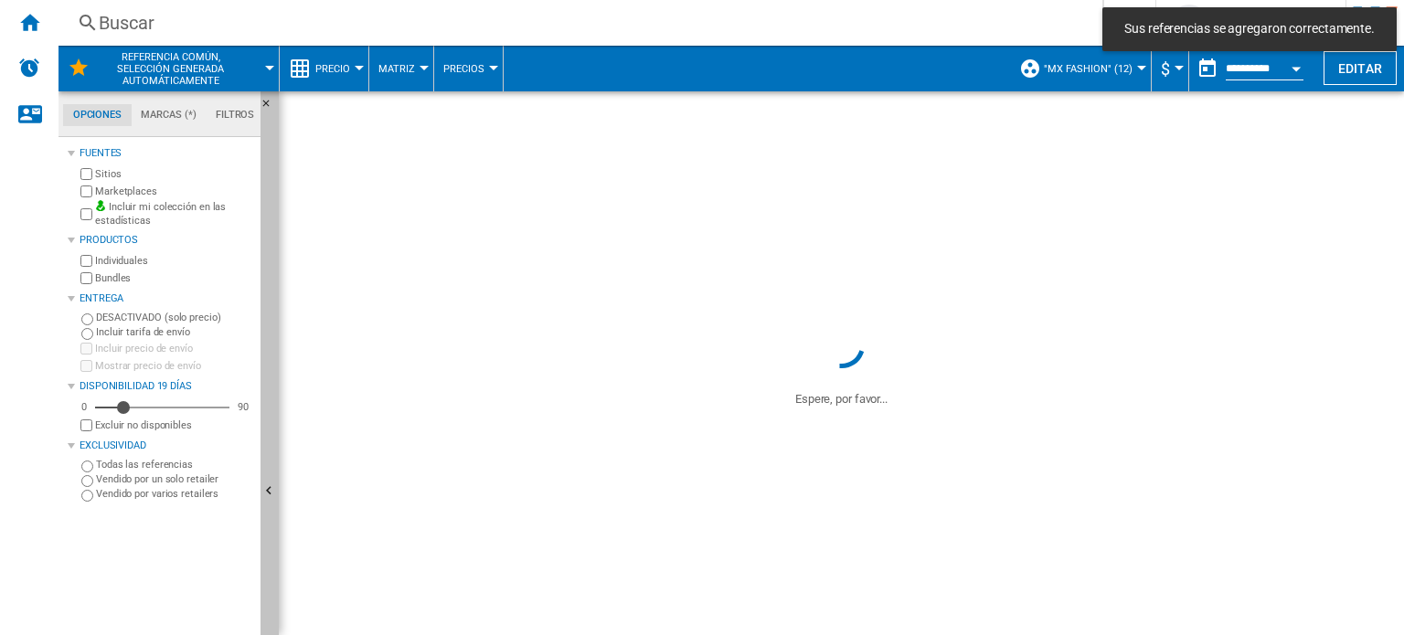
click at [274, 399] on button "Ocultar" at bounding box center [269, 492] width 18 height 802
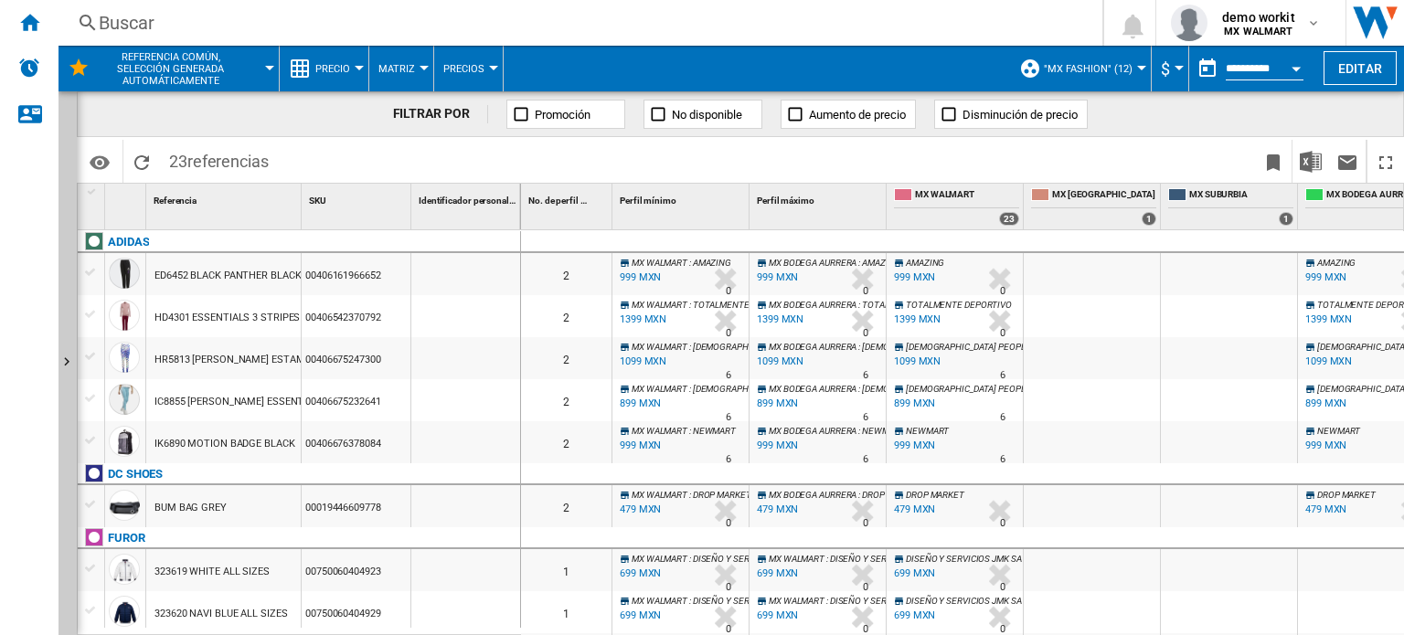
click at [357, 61] on button "Precio" at bounding box center [337, 69] width 44 height 46
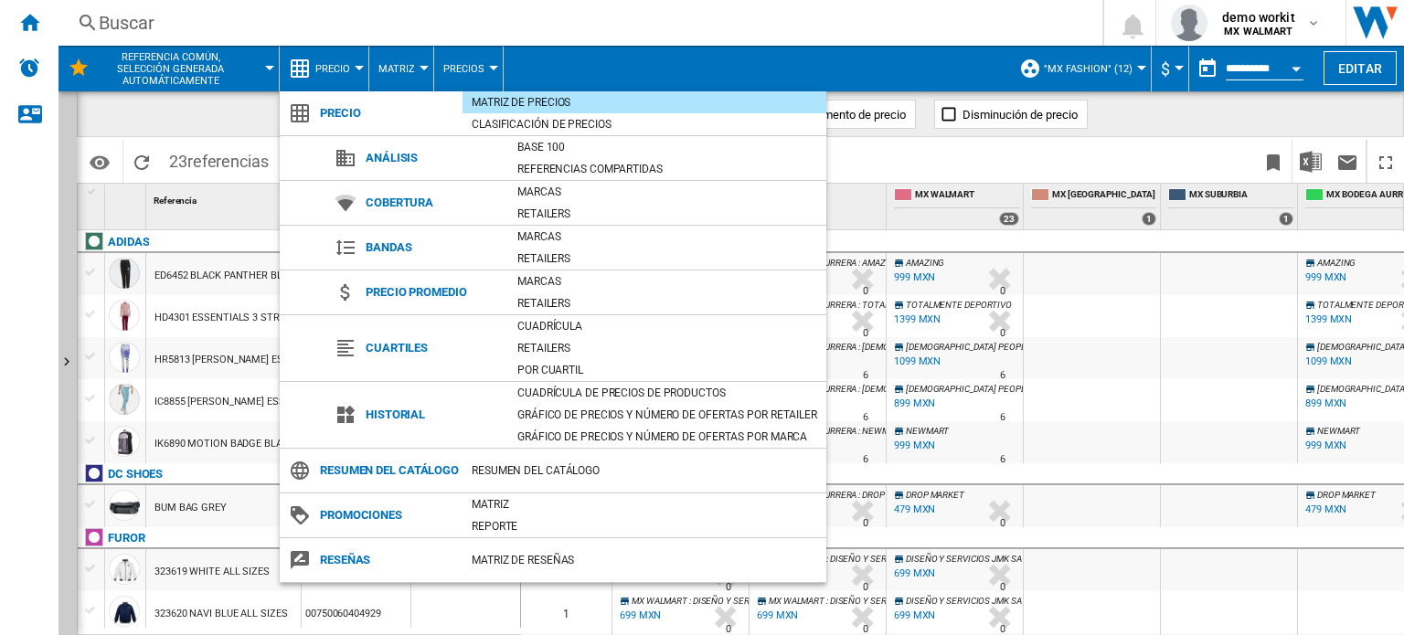
click at [680, 71] on md-backdrop at bounding box center [702, 317] width 1404 height 635
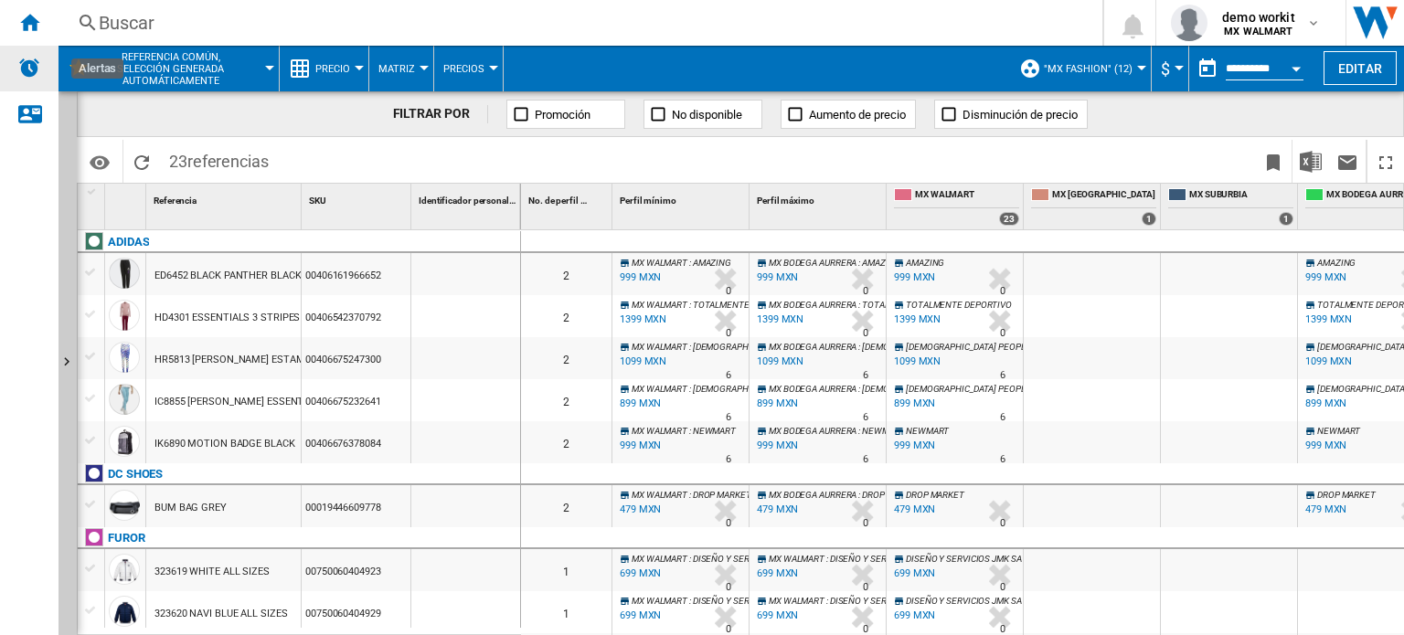
click at [25, 68] on img "Alertas" at bounding box center [29, 68] width 22 height 22
